Goal: Task Accomplishment & Management: Use online tool/utility

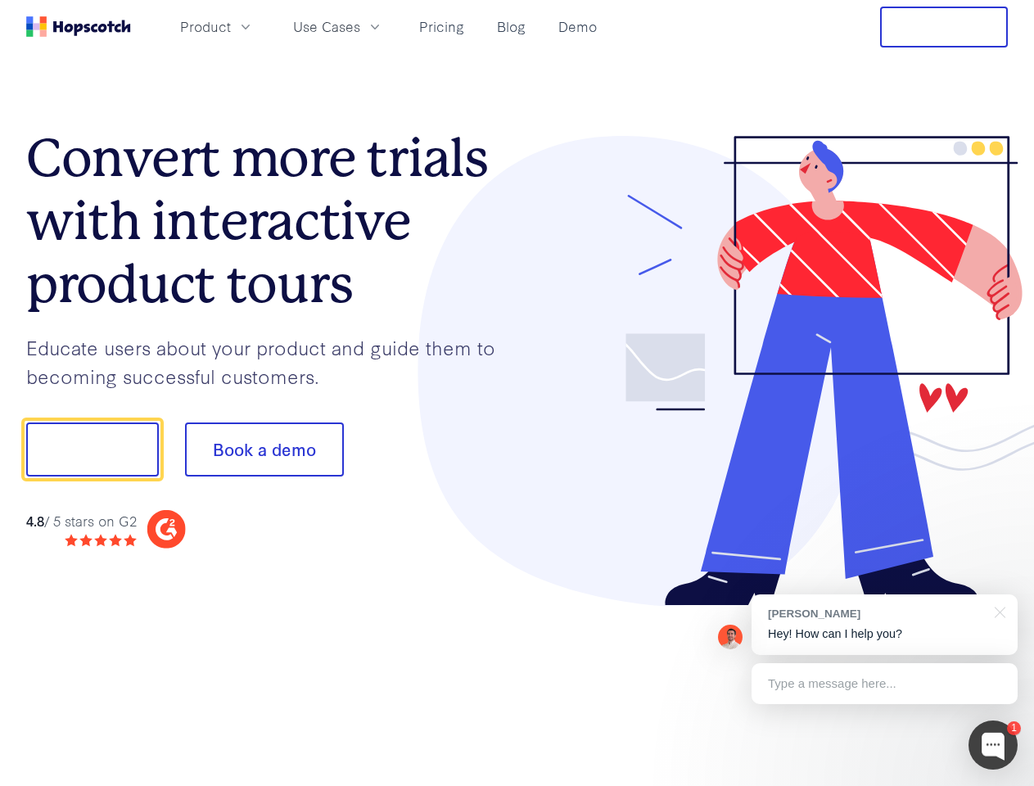
click at [518, 393] on div at bounding box center [763, 371] width 491 height 471
click at [231, 26] on span "Product" at bounding box center [205, 26] width 51 height 20
click at [360, 26] on span "Use Cases" at bounding box center [326, 26] width 67 height 20
click at [944, 27] on button "Free Trial" at bounding box center [944, 27] width 128 height 41
click at [92, 450] on button "Show me!" at bounding box center [92, 450] width 133 height 54
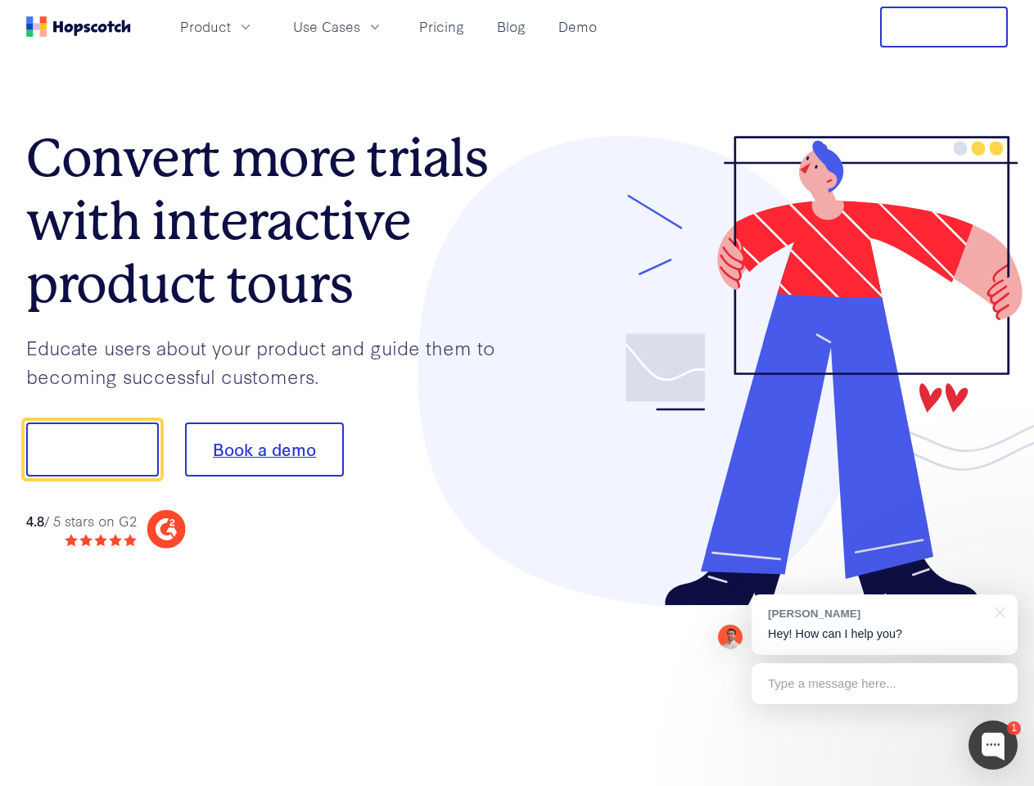
click at [264, 450] on button "Book a demo" at bounding box center [264, 450] width 159 height 54
click at [993, 745] on div at bounding box center [993, 745] width 49 height 49
click at [885, 625] on div "[PERSON_NAME] Hey! How can I help you?" at bounding box center [885, 625] width 266 height 61
click at [998, 611] on div at bounding box center [864, 557] width 307 height 327
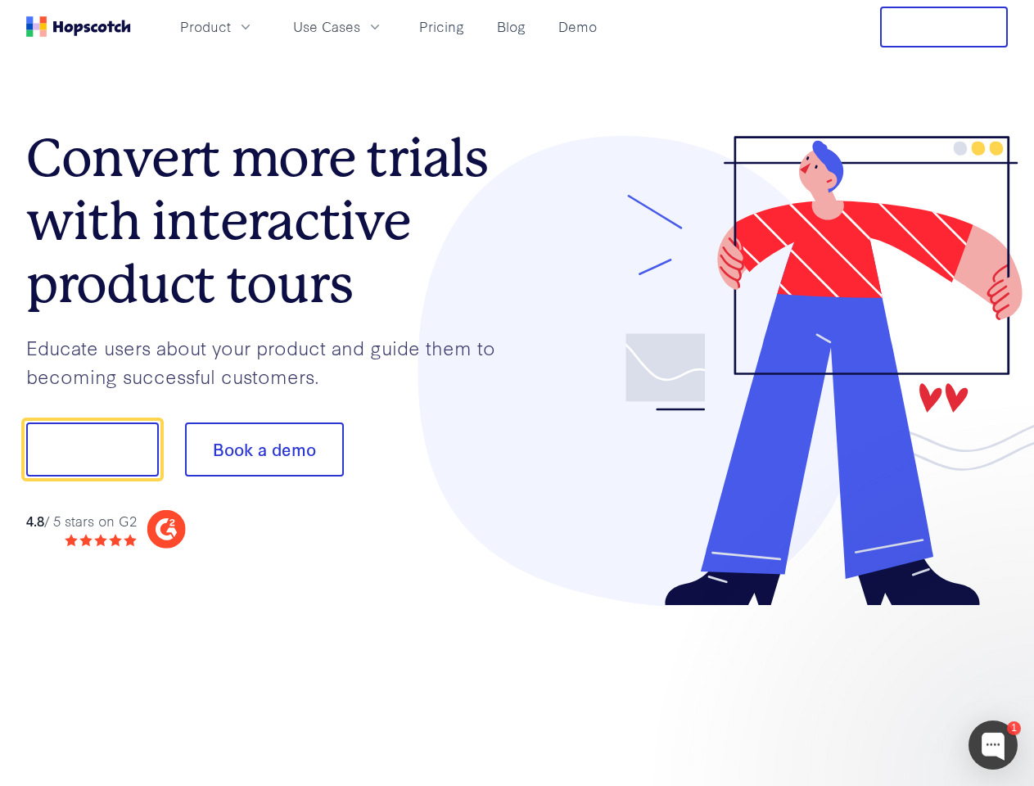
click at [885, 684] on div at bounding box center [864, 557] width 307 height 327
